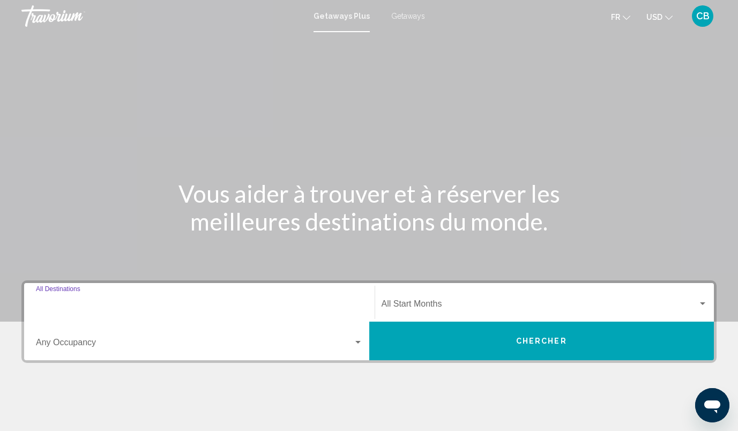
click at [176, 310] on input "Destination All Destinations" at bounding box center [199, 306] width 327 height 10
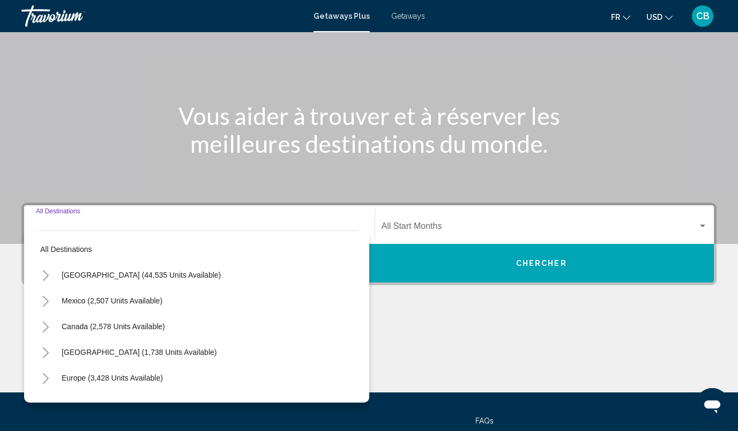
scroll to position [170, 0]
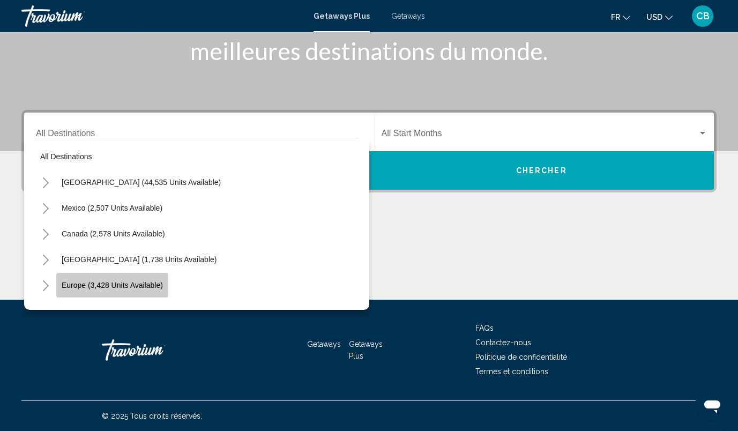
click at [134, 288] on span "Europe (3,428 units available)" at bounding box center [112, 285] width 101 height 9
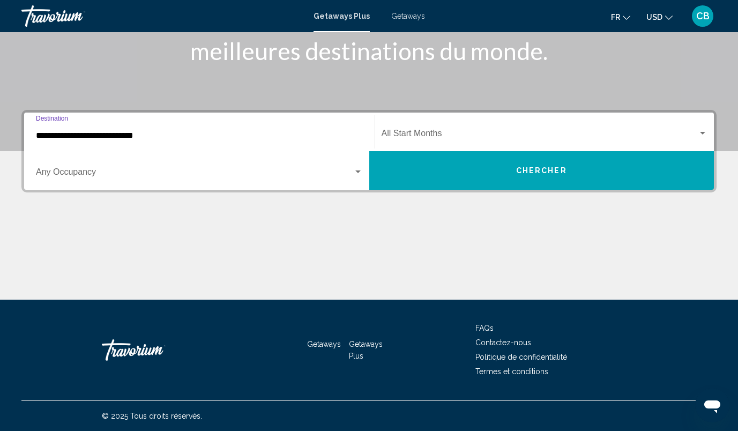
click at [179, 134] on input "**********" at bounding box center [199, 136] width 327 height 10
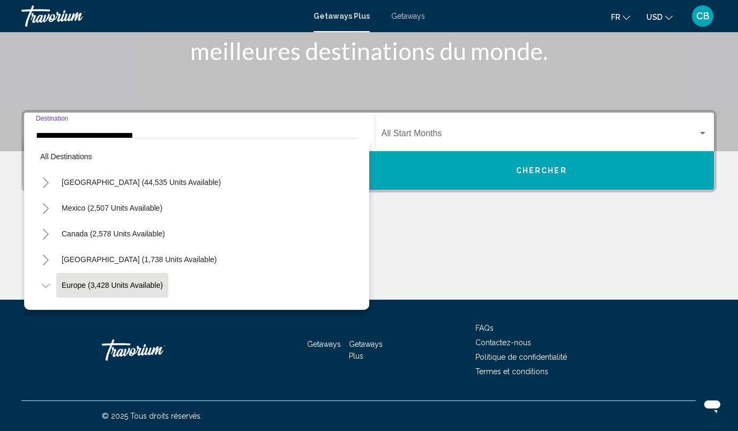
scroll to position [64, 0]
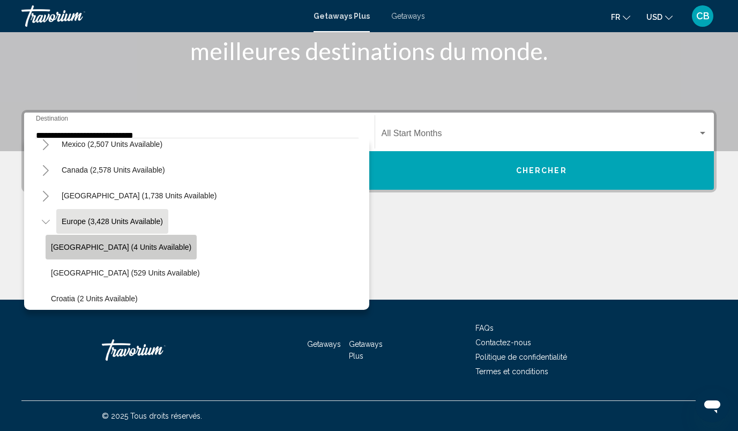
click at [122, 252] on button "[GEOGRAPHIC_DATA] (4 units available)" at bounding box center [121, 247] width 151 height 25
type input "**********"
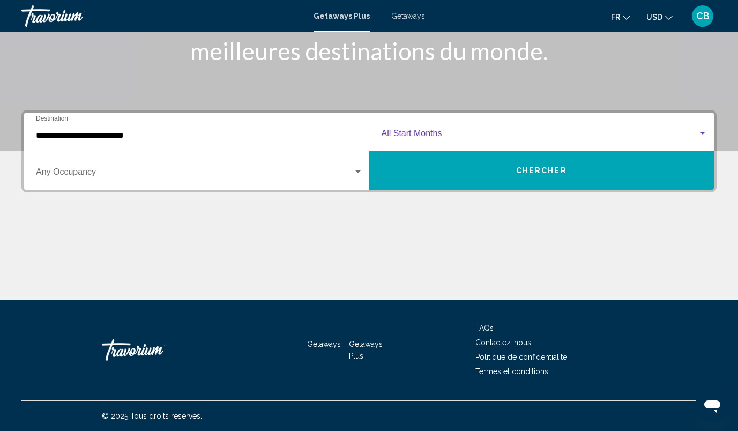
click at [430, 136] on span "Search widget" at bounding box center [540, 136] width 317 height 10
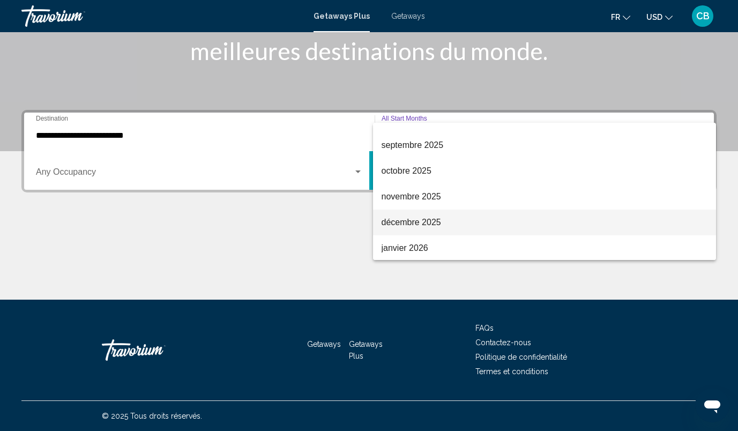
scroll to position [42, 0]
click at [413, 225] on span "décembre 2025" at bounding box center [545, 222] width 326 height 26
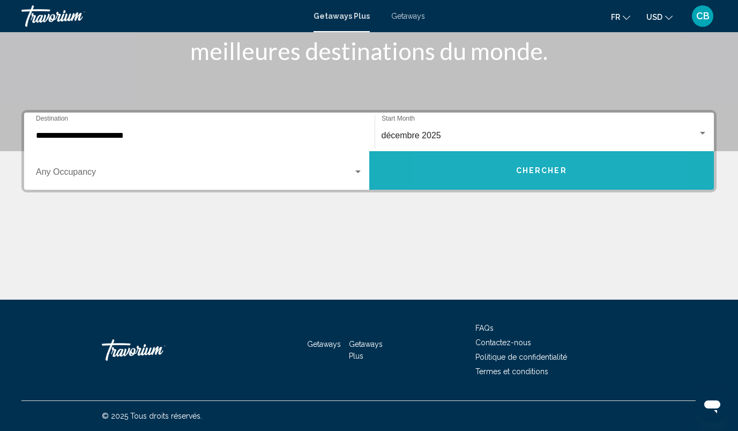
click at [496, 168] on button "Chercher" at bounding box center [541, 170] width 345 height 39
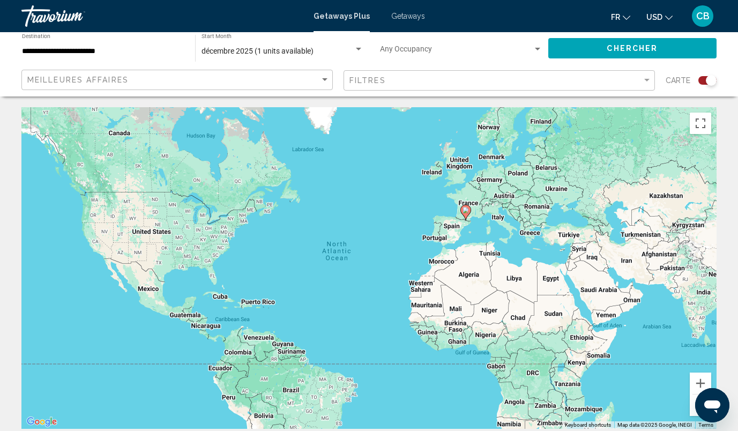
click at [702, 78] on div "Search widget" at bounding box center [707, 80] width 18 height 9
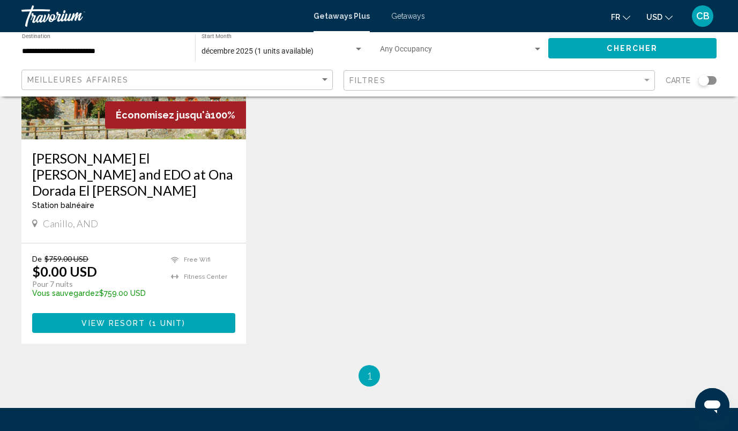
scroll to position [196, 0]
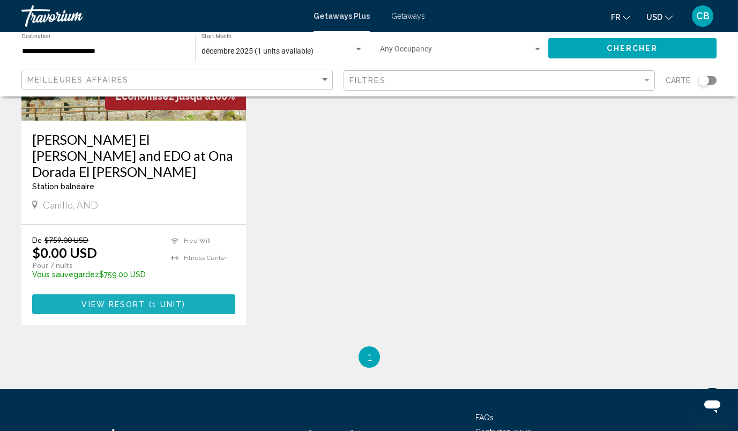
click at [160, 300] on span "1 unit" at bounding box center [167, 304] width 31 height 9
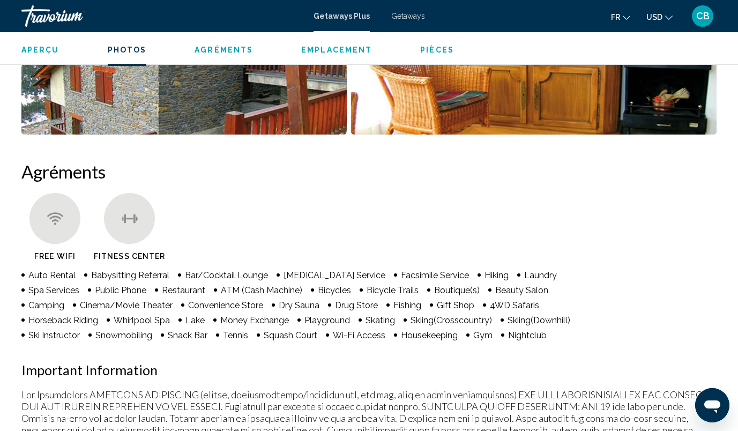
scroll to position [885, 0]
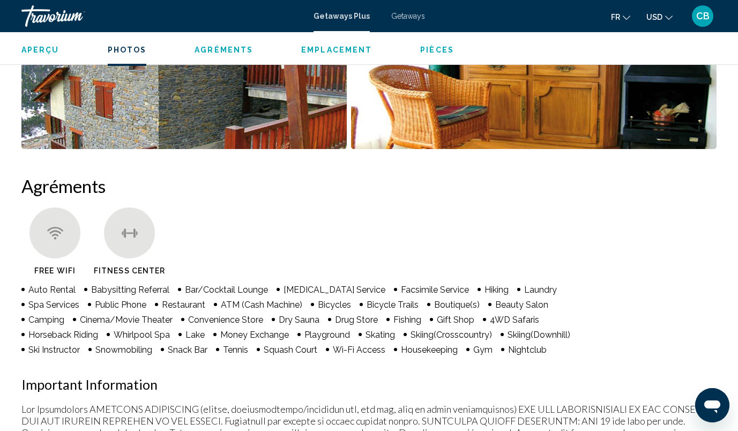
click at [398, 12] on span "Getaways" at bounding box center [408, 16] width 34 height 9
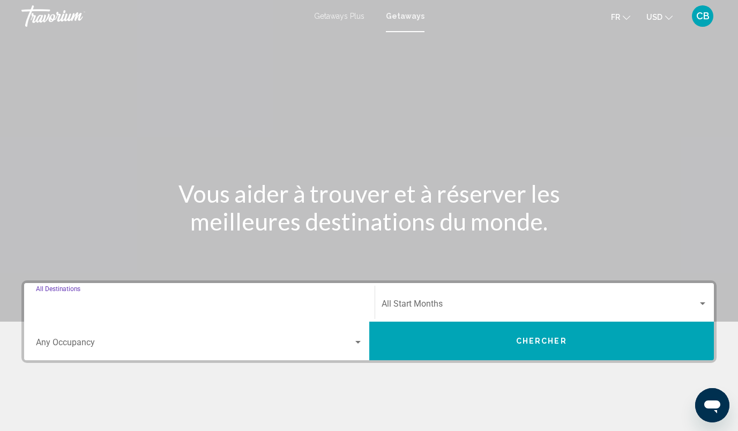
click at [82, 305] on input "Destination All Destinations" at bounding box center [199, 306] width 327 height 10
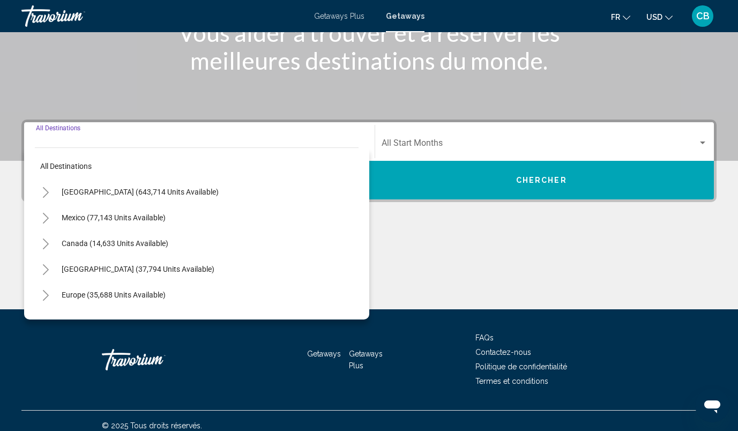
scroll to position [170, 0]
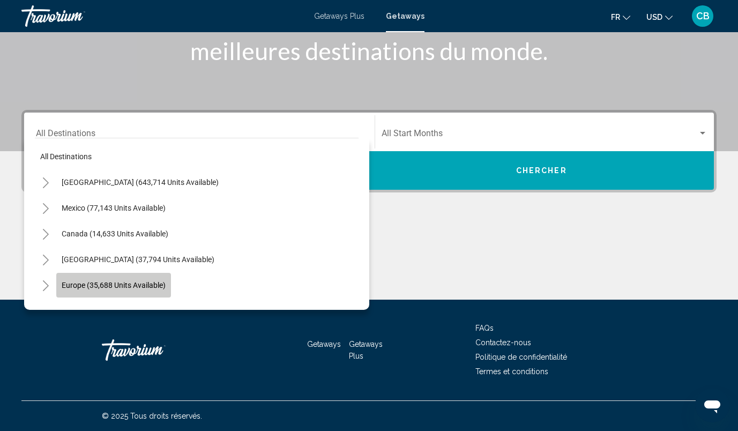
click at [109, 287] on span "Europe (35,688 units available)" at bounding box center [114, 285] width 104 height 9
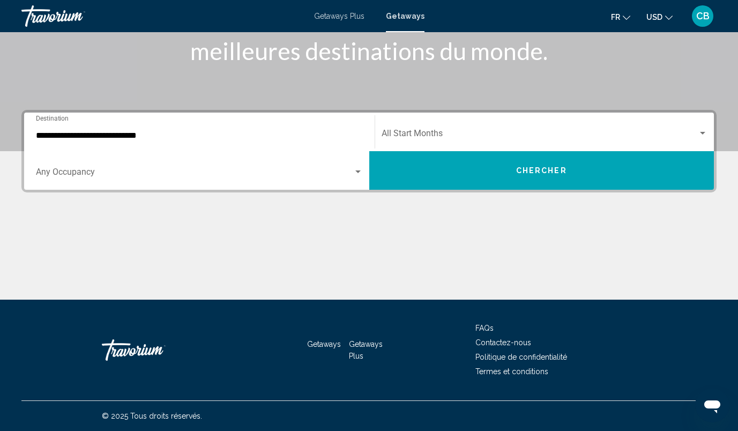
click at [186, 128] on div "**********" at bounding box center [199, 132] width 327 height 34
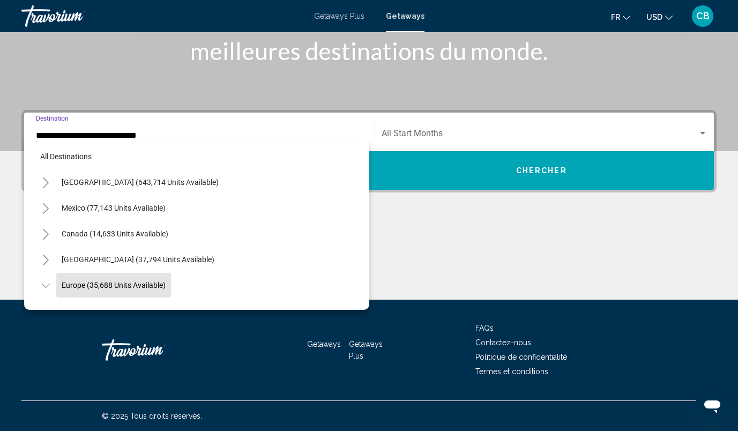
scroll to position [64, 0]
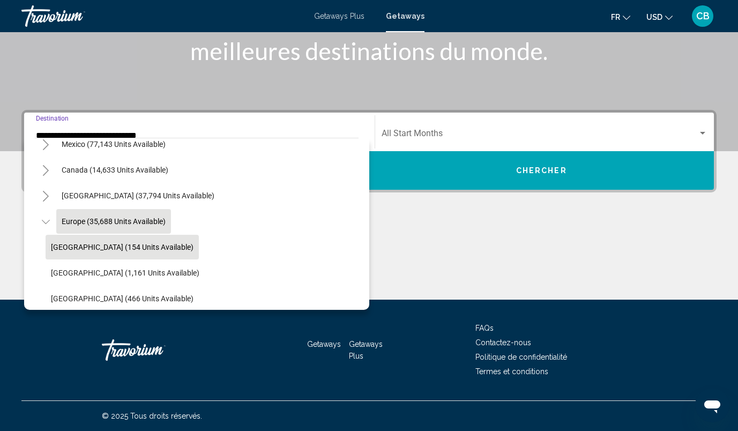
click at [139, 245] on span "[GEOGRAPHIC_DATA] (154 units available)" at bounding box center [122, 247] width 143 height 9
type input "**********"
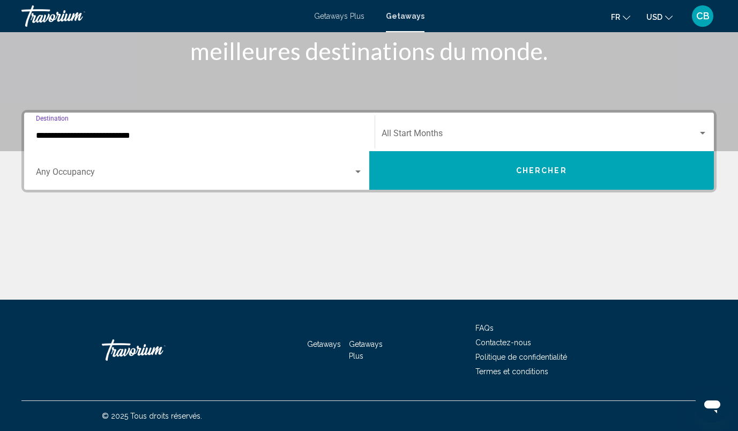
click at [425, 131] on span "Search widget" at bounding box center [540, 136] width 317 height 10
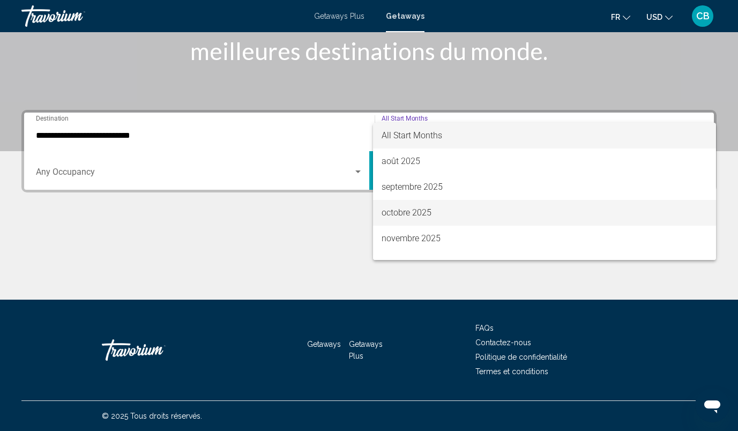
scroll to position [41, 0]
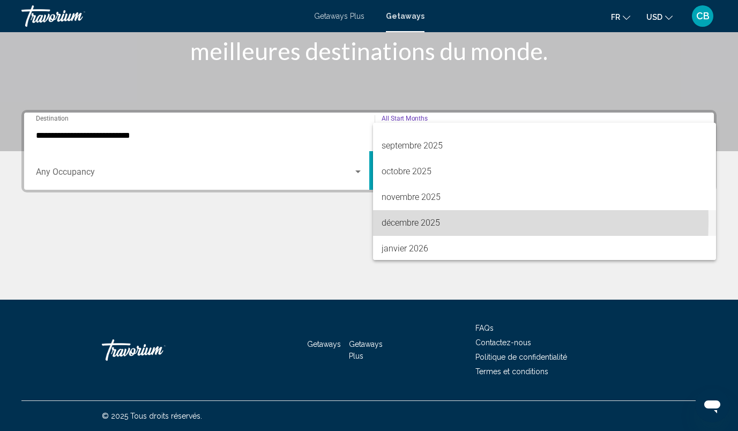
click at [417, 221] on span "décembre 2025" at bounding box center [545, 223] width 326 height 26
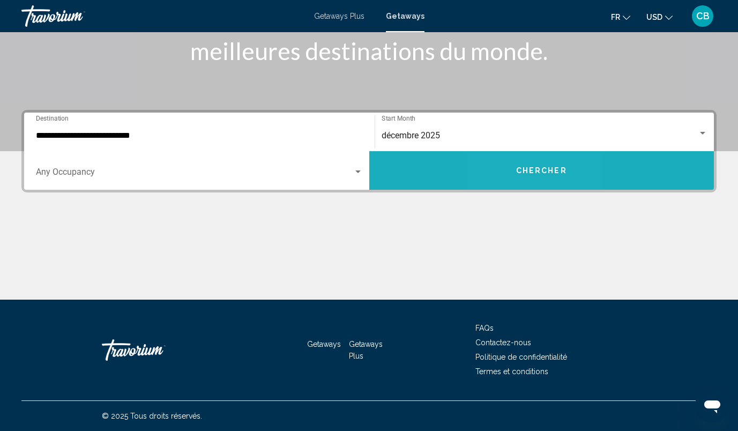
click at [523, 180] on button "Chercher" at bounding box center [541, 170] width 345 height 39
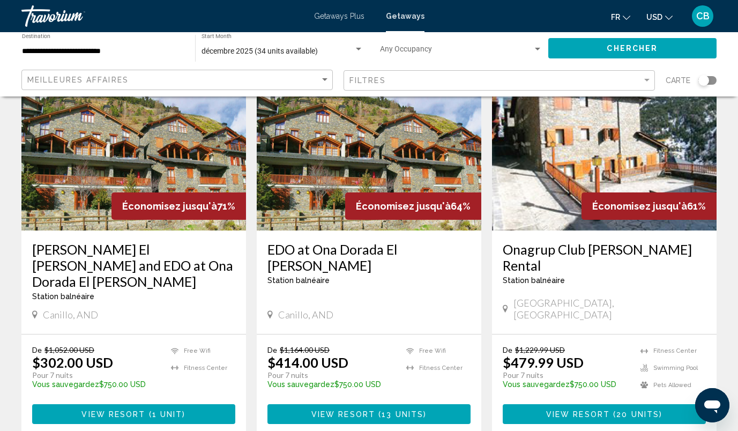
scroll to position [80, 0]
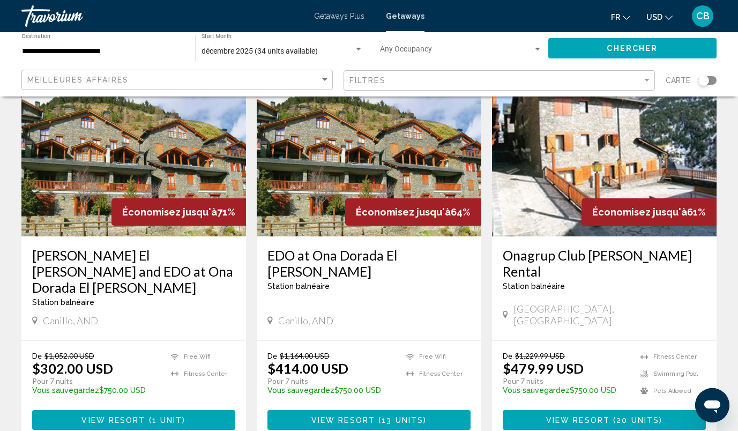
click at [155, 114] on img "Main content" at bounding box center [133, 150] width 225 height 171
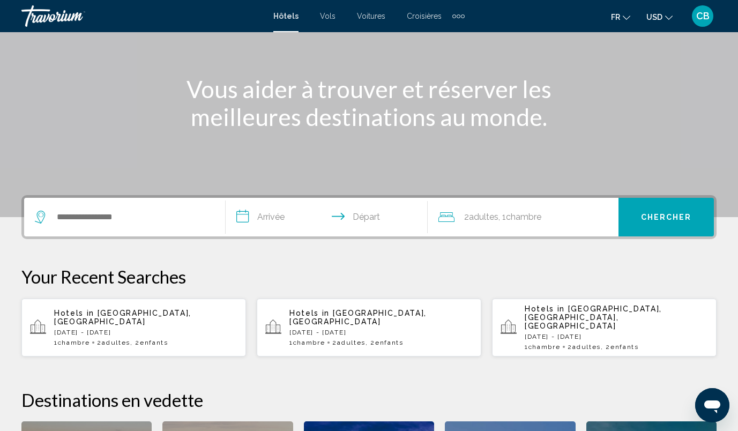
scroll to position [145, 0]
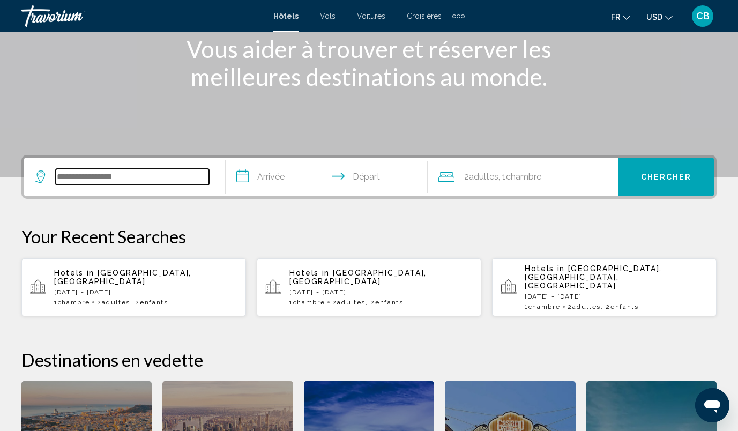
click at [131, 179] on input "Search widget" at bounding box center [132, 177] width 153 height 16
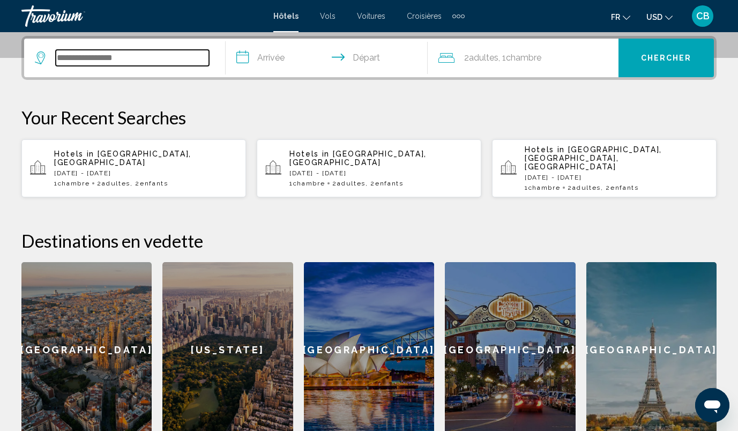
scroll to position [265, 0]
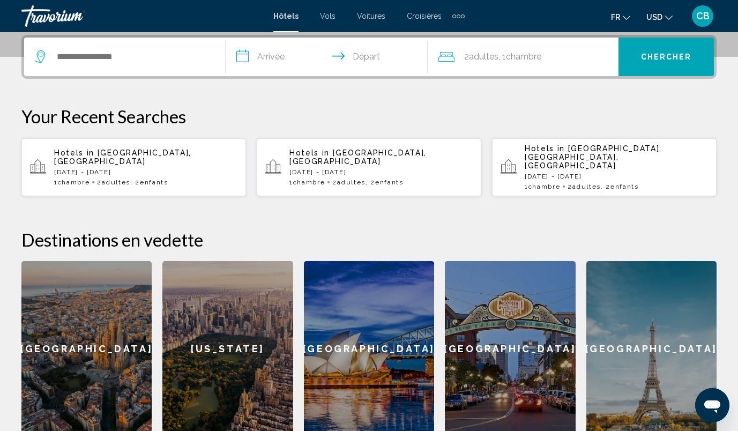
click at [121, 168] on p "Sat, 13 Dec - Sat, 20 Dec" at bounding box center [145, 172] width 183 height 8
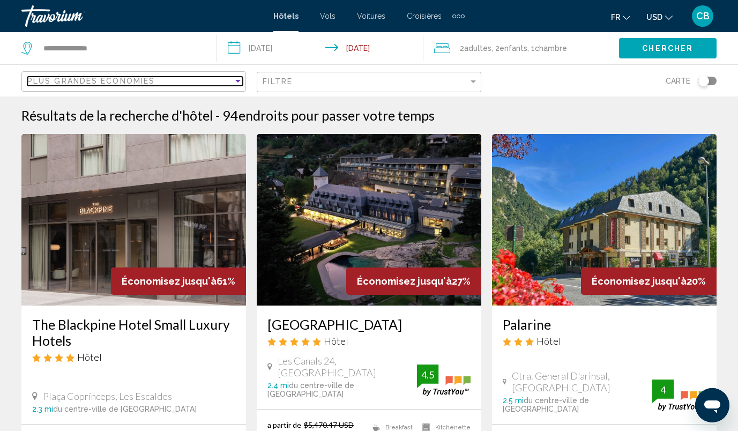
click at [231, 81] on div "Plus grandes économies" at bounding box center [130, 81] width 206 height 9
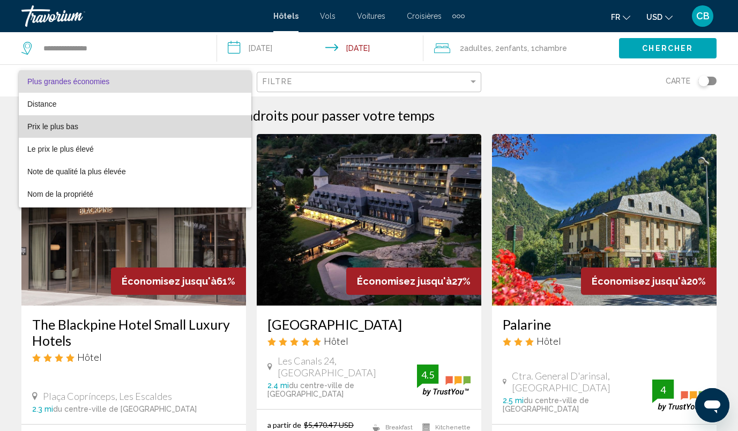
click at [152, 123] on span "Prix le plus bas" at bounding box center [134, 126] width 215 height 23
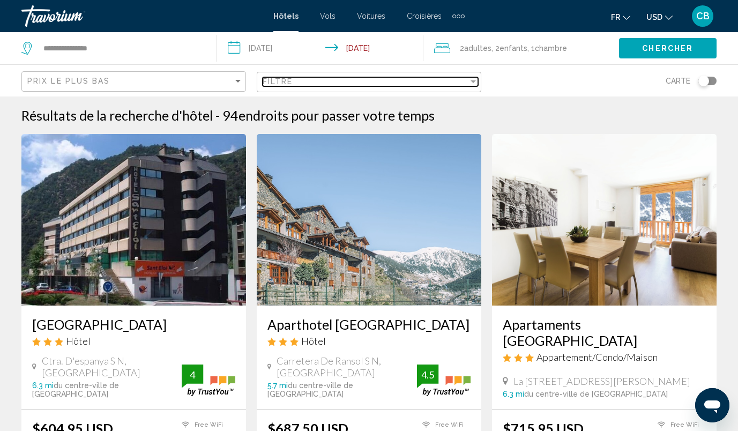
click at [293, 86] on div "Filtre" at bounding box center [366, 81] width 206 height 9
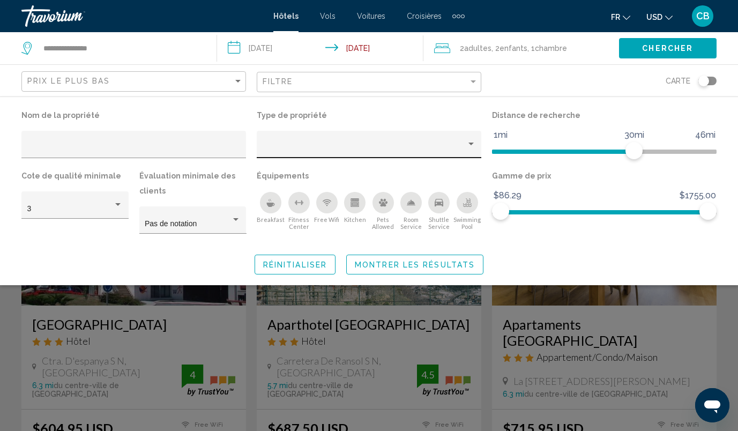
click at [313, 139] on div "Hotel Filters" at bounding box center [369, 148] width 213 height 22
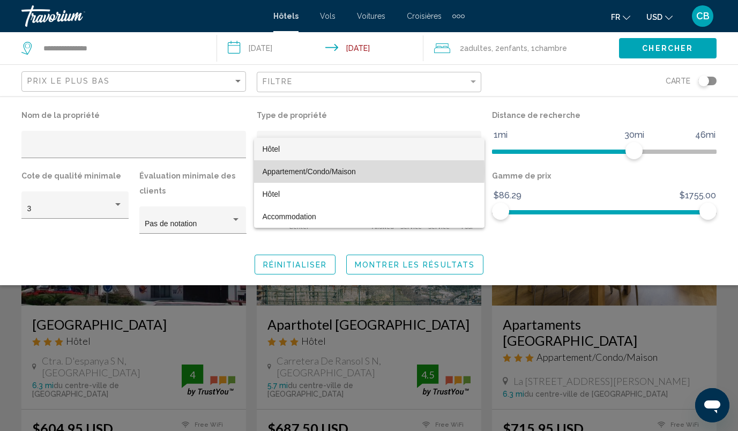
click at [297, 171] on span "Appartement/Condo/Maison" at bounding box center [309, 171] width 93 height 9
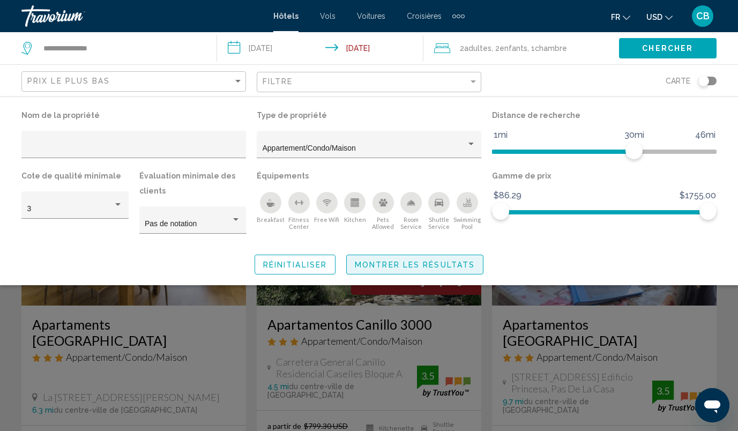
click at [419, 268] on span "Montrer les résultats" at bounding box center [415, 264] width 120 height 9
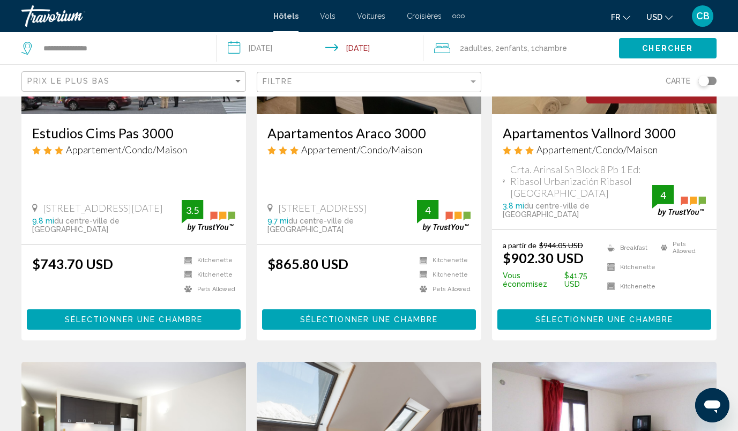
scroll to position [599, 0]
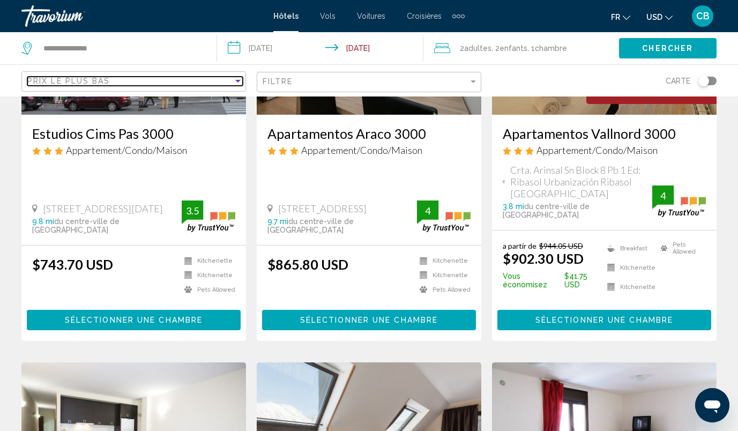
click at [210, 83] on div "Prix le plus bas" at bounding box center [130, 81] width 206 height 9
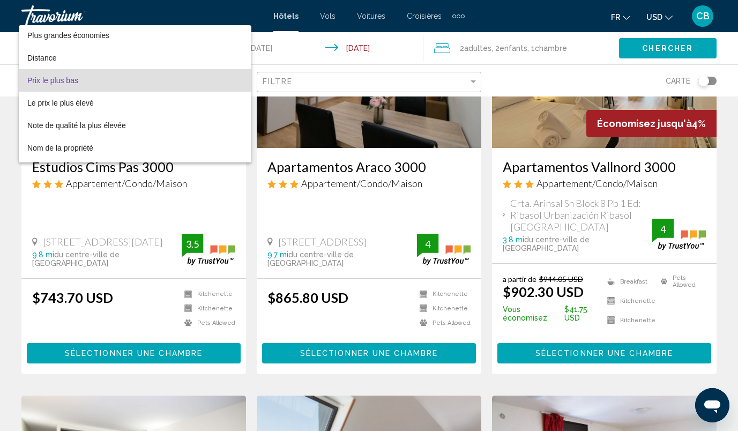
scroll to position [0, 0]
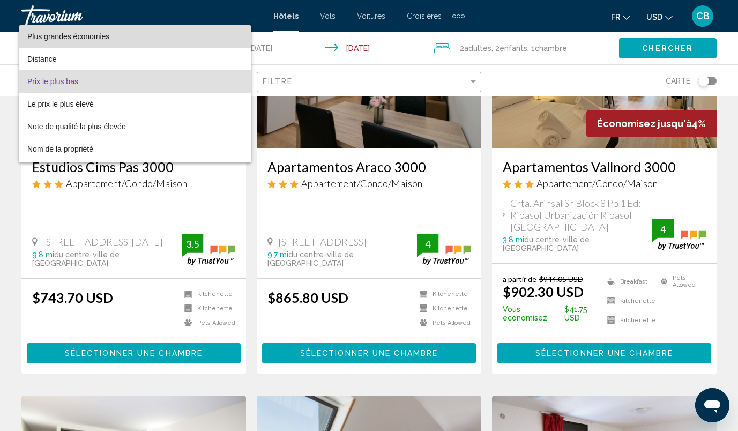
click at [192, 33] on span "Plus grandes économies" at bounding box center [134, 36] width 215 height 23
